Goal: Task Accomplishment & Management: Use online tool/utility

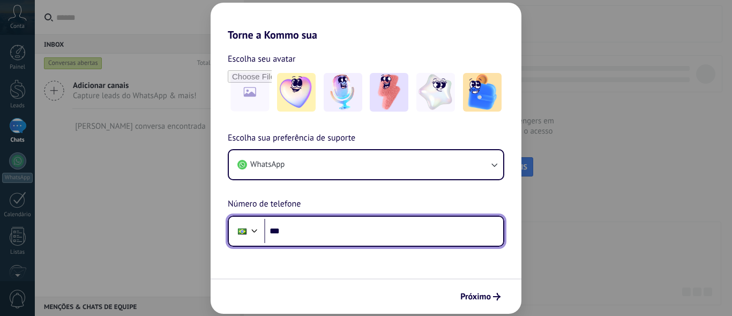
click at [316, 236] on input "***" at bounding box center [383, 231] width 239 height 25
click at [319, 234] on input "********" at bounding box center [383, 231] width 239 height 25
type input "**********"
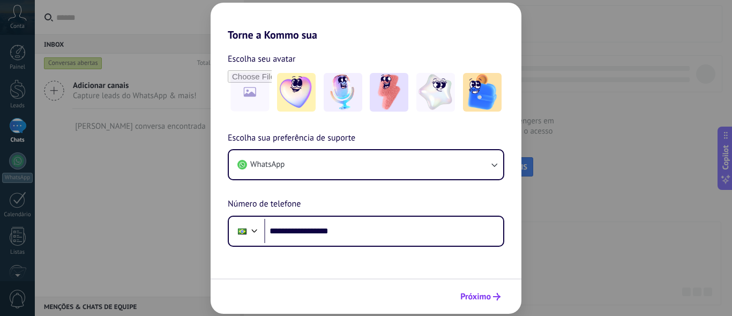
click at [459, 302] on button "Próximo" at bounding box center [481, 296] width 50 height 18
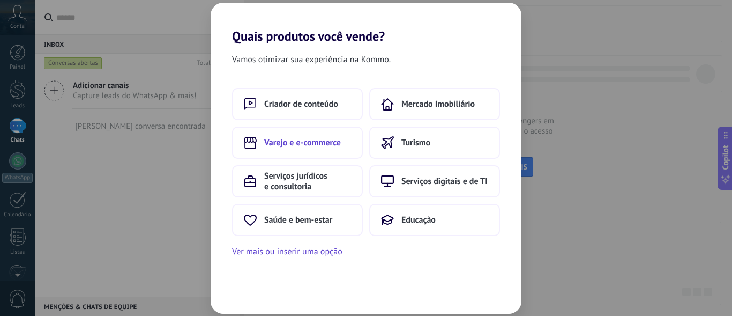
click at [320, 139] on span "Varejo e e-commerce" at bounding box center [302, 142] width 77 height 11
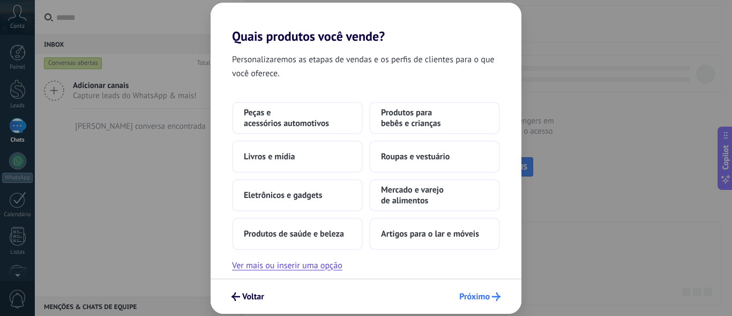
click at [479, 296] on span "Próximo" at bounding box center [474, 297] width 31 height 8
click at [396, 201] on span "Mercado e varejo de alimentos" at bounding box center [434, 194] width 107 height 21
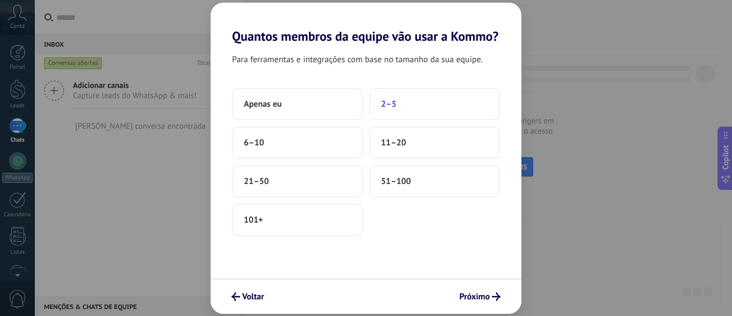
click at [453, 109] on button "2–5" at bounding box center [434, 104] width 131 height 32
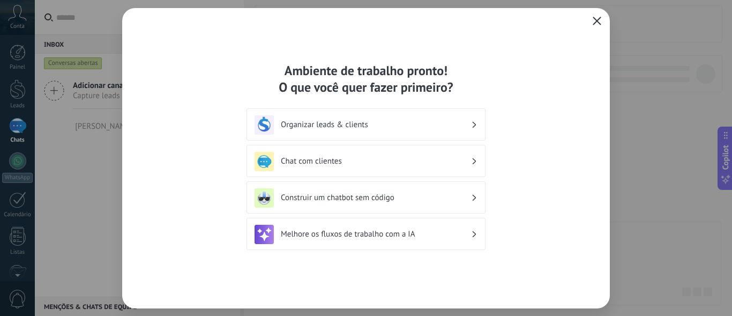
click at [599, 17] on icon "button" at bounding box center [597, 21] width 9 height 9
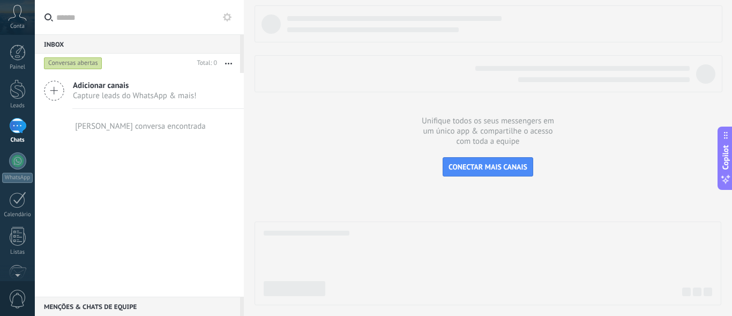
scroll to position [130, 0]
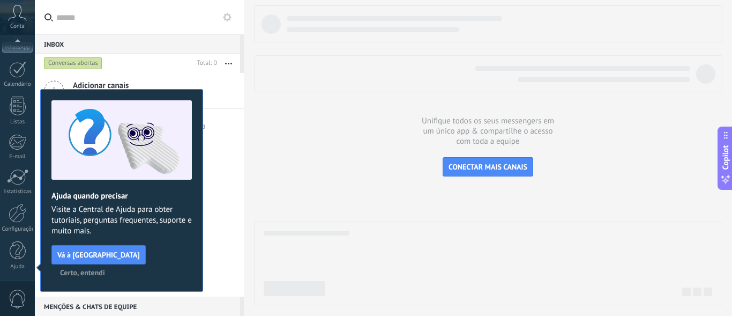
click at [500, 216] on div at bounding box center [488, 155] width 467 height 300
click at [105, 268] on span "Certo, entendi" at bounding box center [82, 272] width 45 height 8
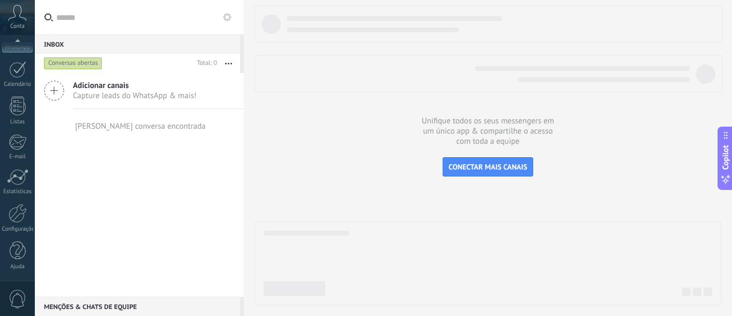
click at [58, 83] on icon at bounding box center [54, 90] width 20 height 20
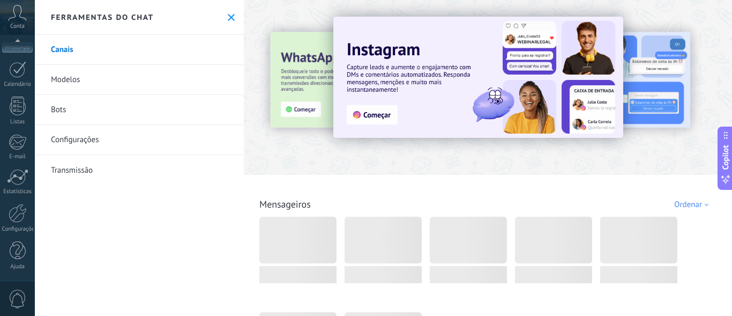
click at [92, 107] on link "Bots" at bounding box center [139, 110] width 209 height 30
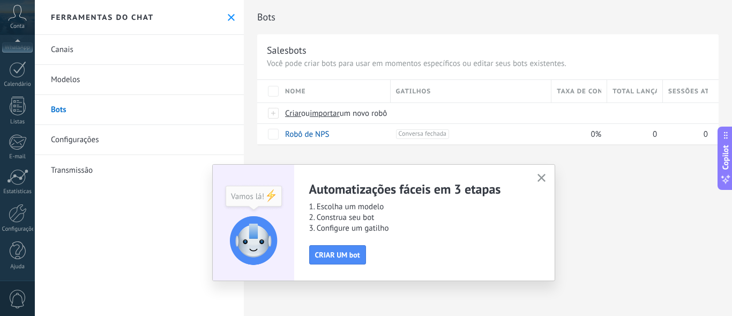
click at [106, 53] on link "Canais" at bounding box center [139, 50] width 209 height 30
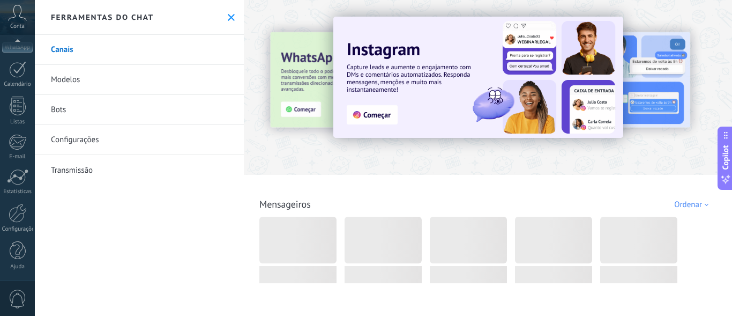
click at [288, 109] on div at bounding box center [225, 87] width 235 height 96
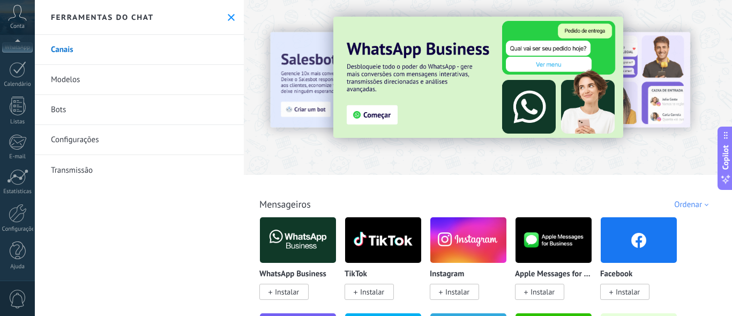
click at [375, 113] on img at bounding box center [478, 77] width 290 height 121
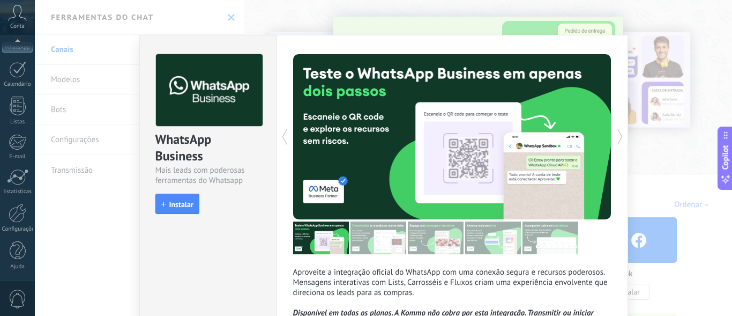
click at [638, 113] on div "WhatsApp Business Mais leads com poderosas ferramentas do Whatsapp install Inst…" at bounding box center [383, 158] width 697 height 316
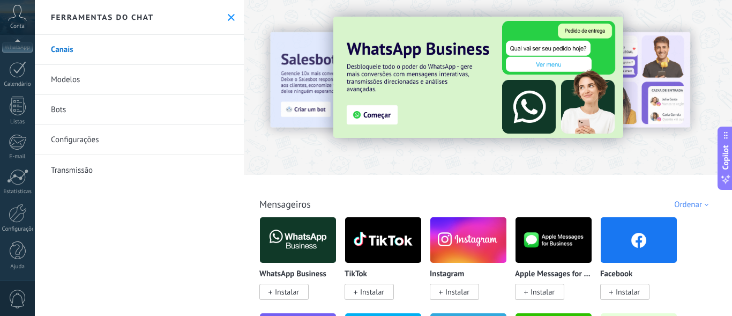
click at [380, 115] on img at bounding box center [478, 77] width 290 height 121
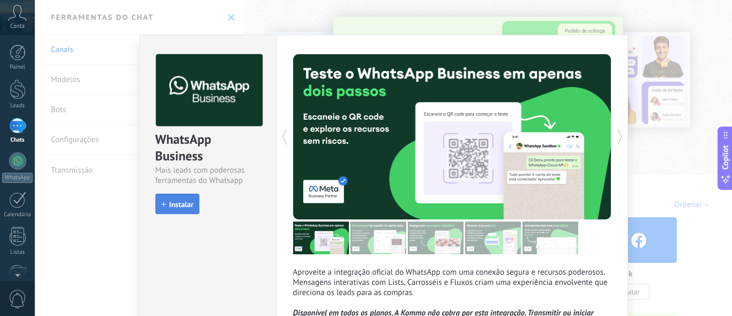
click at [177, 207] on span "Instalar" at bounding box center [181, 204] width 24 height 8
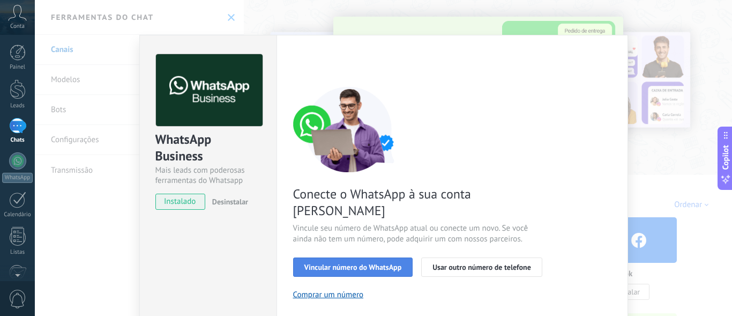
click at [300, 257] on button "Vincular número do WhatsApp" at bounding box center [353, 266] width 120 height 19
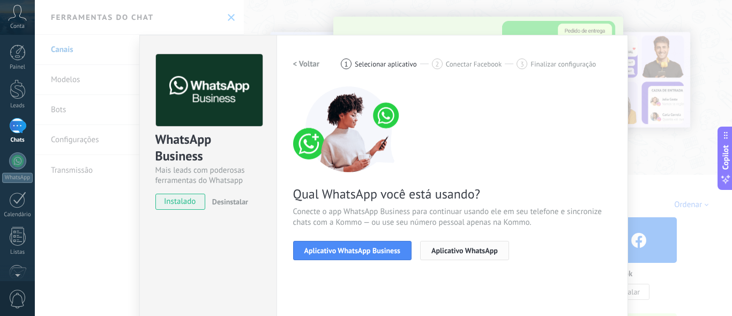
click at [434, 250] on span "Aplicativo WhatsApp" at bounding box center [464, 251] width 66 height 8
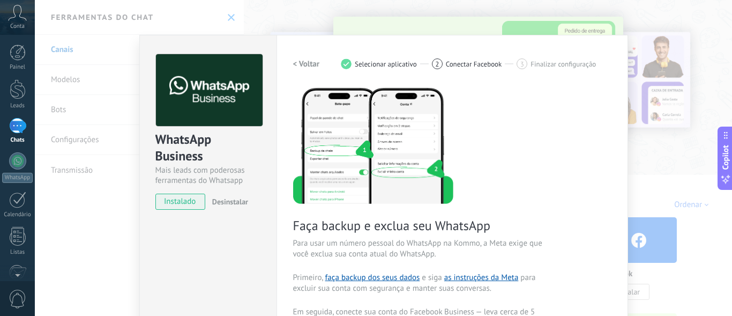
click at [295, 62] on h2 "< Voltar" at bounding box center [306, 64] width 27 height 10
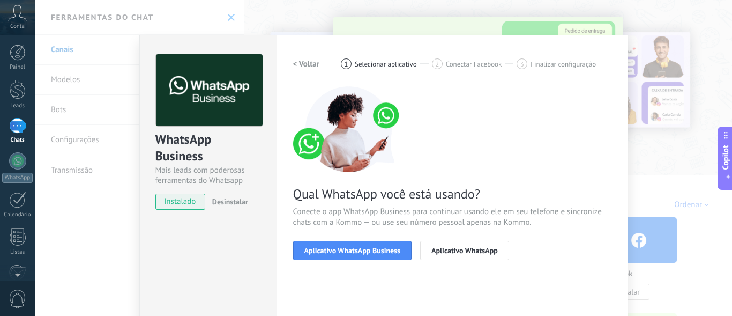
click at [295, 62] on h2 "< Voltar" at bounding box center [306, 64] width 27 height 10
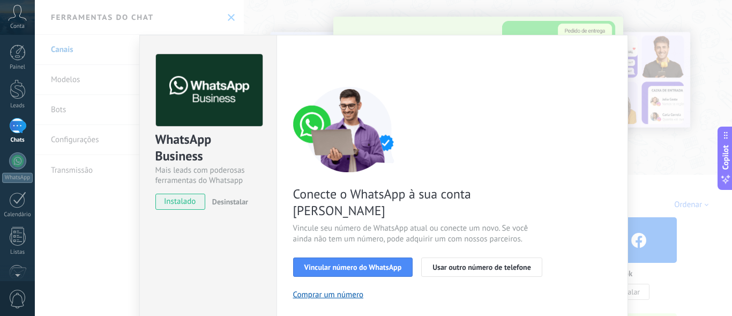
click at [295, 62] on div "< Voltar 1 Selecionar aplicativo 2 Conectar Facebook 3 Finalizar configuração" at bounding box center [452, 63] width 318 height 19
click at [375, 263] on span "Vincular número do WhatsApp" at bounding box center [353, 267] width 98 height 8
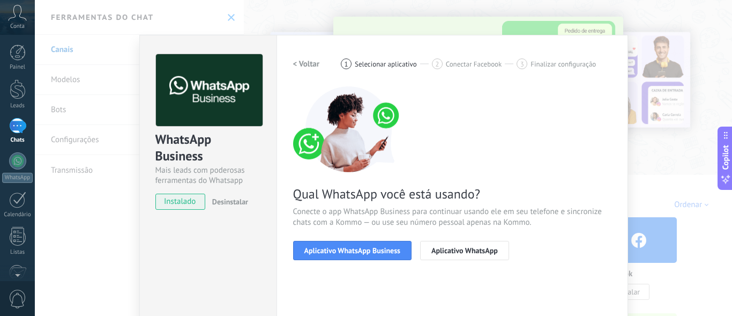
click at [307, 74] on div "< Voltar 1 Selecionar aplicativo 2 Conectar Facebook 3 Finalizar configuração Q…" at bounding box center [452, 163] width 318 height 219
click at [304, 66] on h2 "< Voltar" at bounding box center [306, 64] width 27 height 10
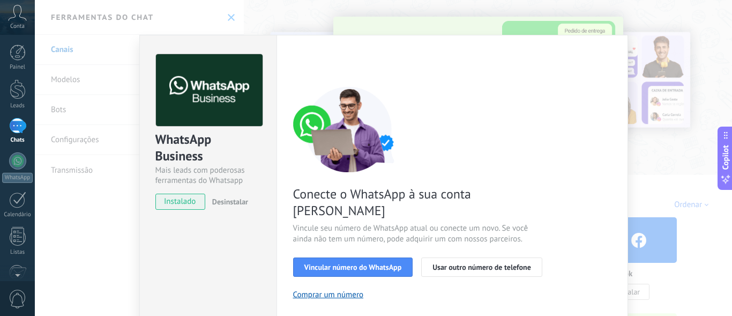
click at [87, 103] on div "WhatsApp Business Mais leads com poderosas ferramentas do Whatsapp instalado De…" at bounding box center [383, 158] width 697 height 316
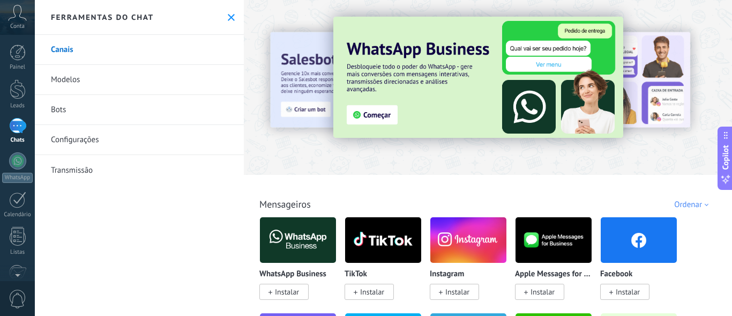
click at [105, 77] on link "Modelos" at bounding box center [139, 80] width 209 height 30
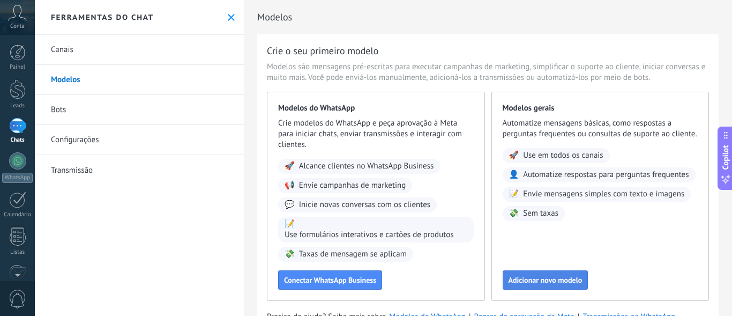
click at [566, 278] on span "Adicionar novo modelo" at bounding box center [546, 280] width 74 height 8
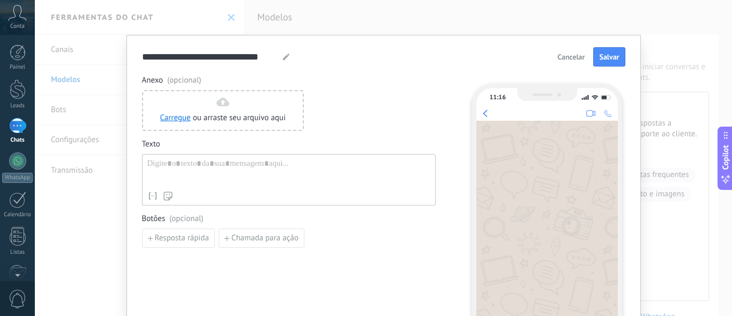
click at [579, 61] on span "Cancelar" at bounding box center [570, 57] width 27 height 8
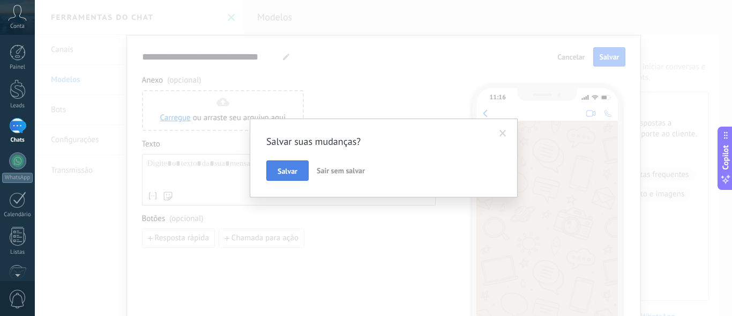
click at [288, 174] on span "Salvar" at bounding box center [288, 171] width 20 height 8
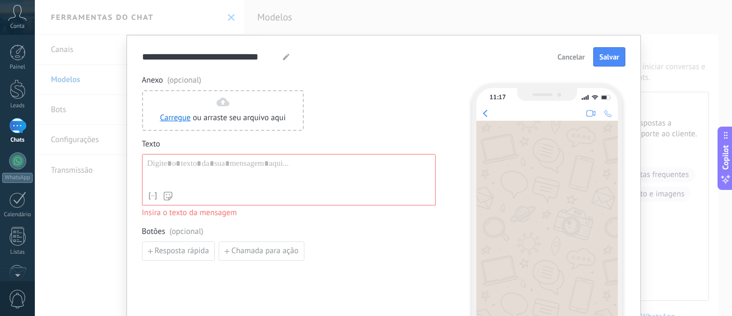
click at [558, 57] on span "Cancelar" at bounding box center [570, 57] width 27 height 8
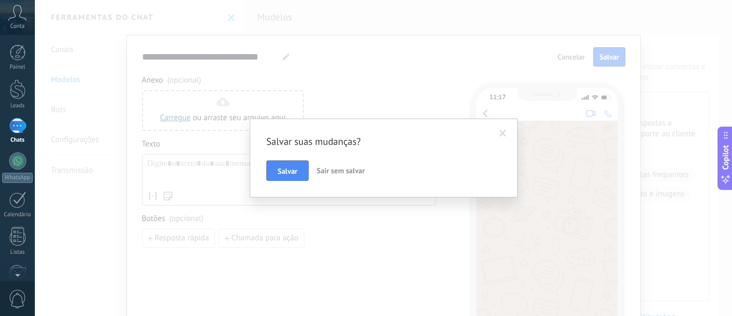
click at [330, 170] on span "Sair sem salvar" at bounding box center [341, 171] width 48 height 10
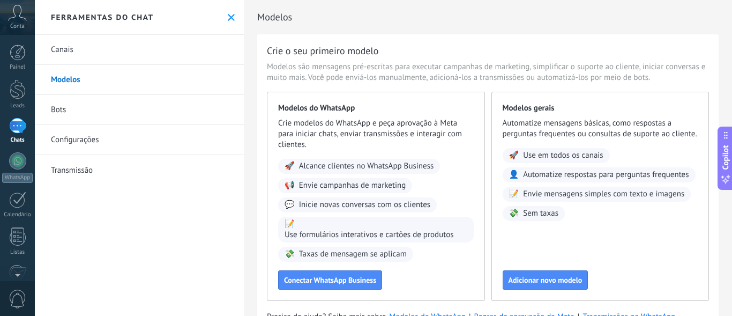
click at [80, 107] on link "Bots" at bounding box center [139, 110] width 209 height 30
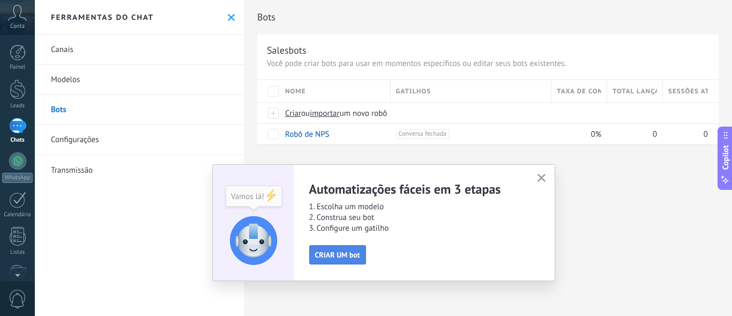
click at [350, 258] on span "CRIAR UM bot" at bounding box center [337, 255] width 45 height 8
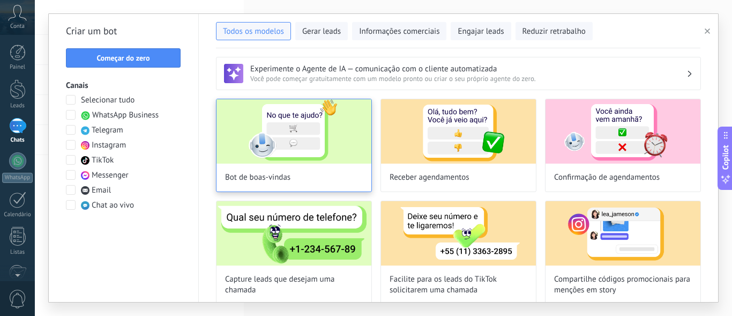
click at [271, 140] on img at bounding box center [293, 131] width 155 height 64
type input "**********"
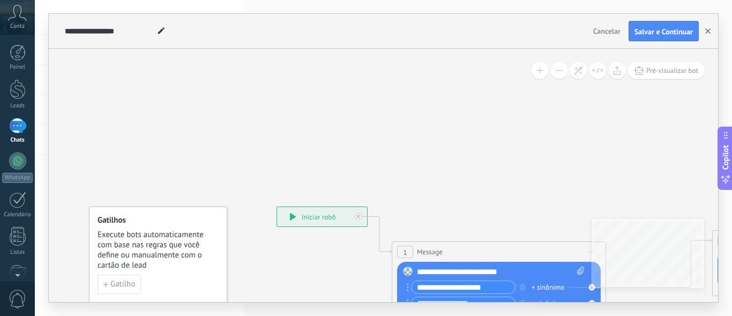
click at [704, 32] on button "button" at bounding box center [708, 31] width 16 height 20
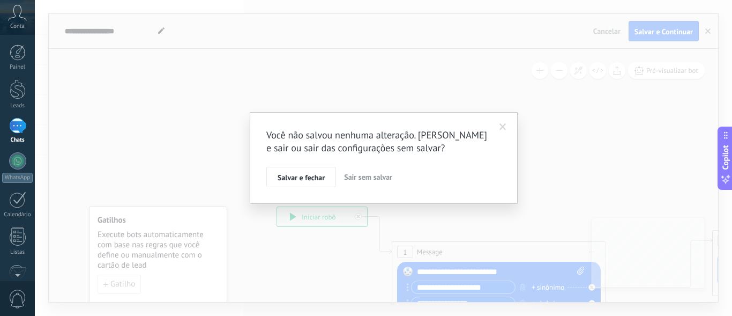
click at [350, 178] on span "Sair sem salvar" at bounding box center [368, 177] width 48 height 10
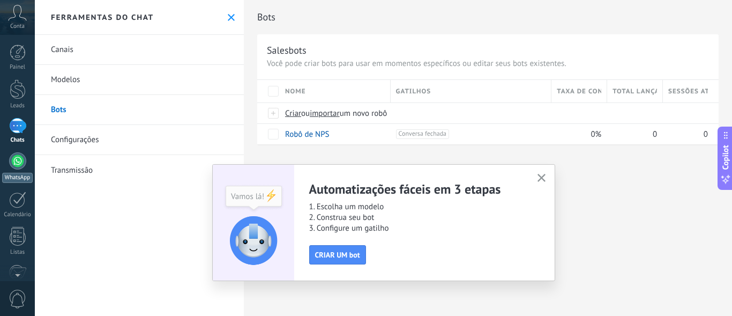
click at [21, 155] on div at bounding box center [17, 160] width 17 height 17
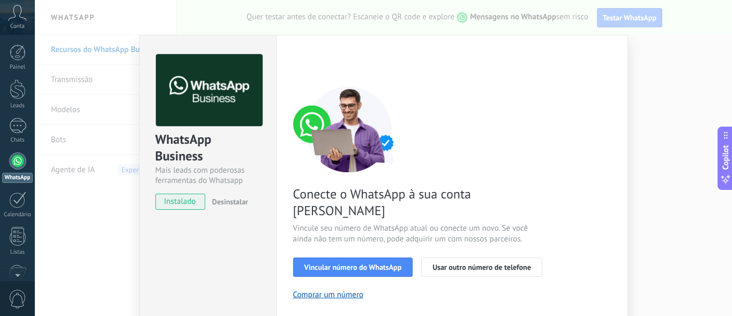
click at [182, 212] on div "WhatsApp Business Mais leads com poderosas ferramentas do Whatsapp instalado De…" at bounding box center [208, 126] width 137 height 183
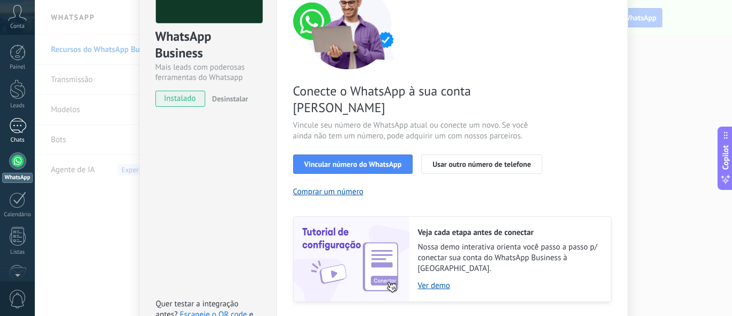
scroll to position [107, 0]
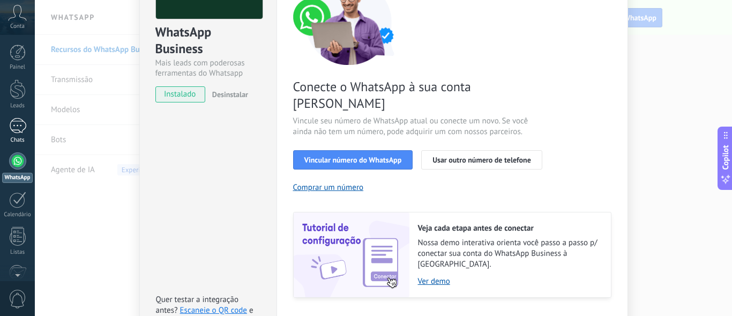
click at [15, 129] on div at bounding box center [17, 126] width 17 height 16
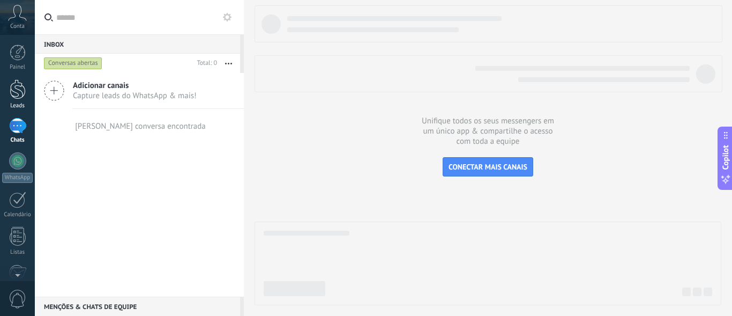
click at [14, 91] on div at bounding box center [18, 89] width 16 height 20
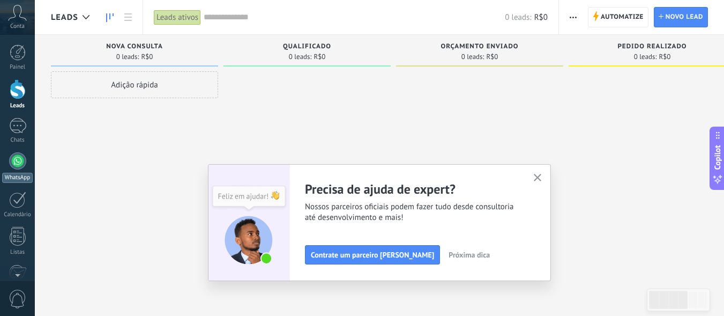
click at [18, 178] on div "WhatsApp" at bounding box center [17, 178] width 31 height 10
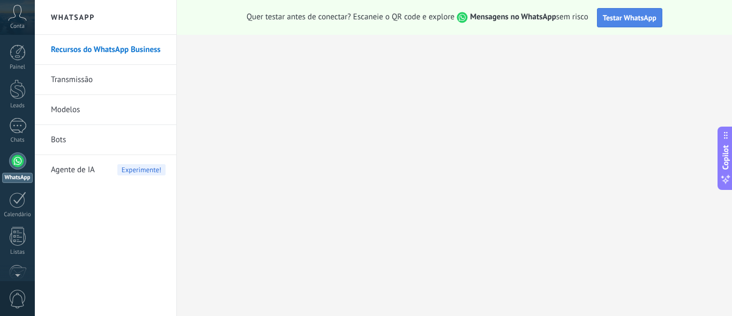
click at [599, 20] on button "Testar WhatsApp" at bounding box center [629, 17] width 65 height 19
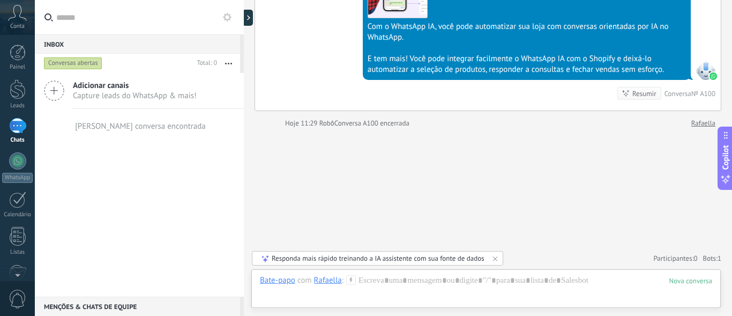
click at [8, 7] on div "Conta" at bounding box center [17, 17] width 35 height 35
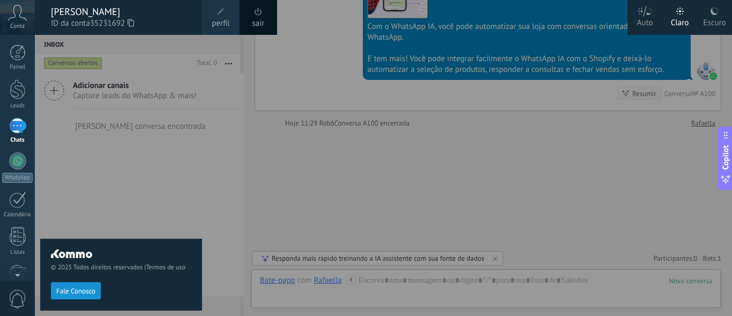
click at [254, 20] on link "sair" at bounding box center [258, 24] width 12 height 12
